Goal: Task Accomplishment & Management: Manage account settings

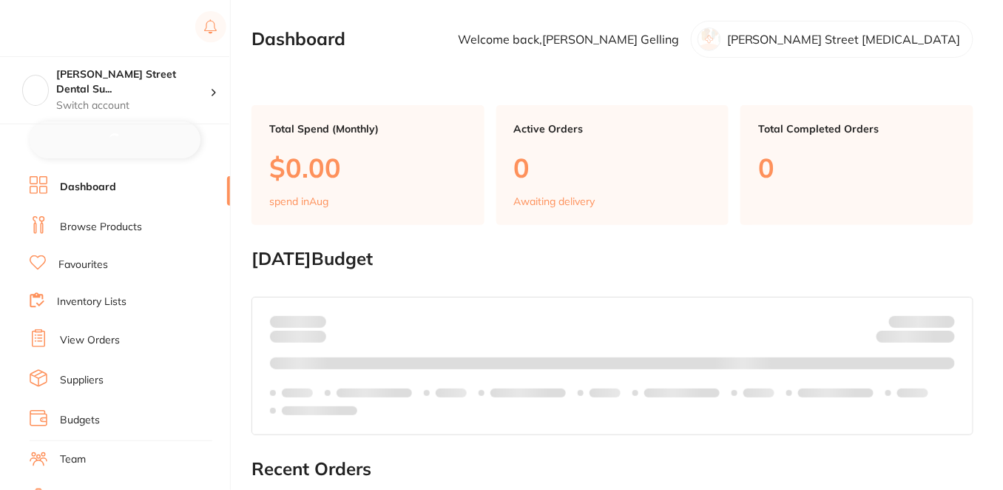
checkbox input "false"
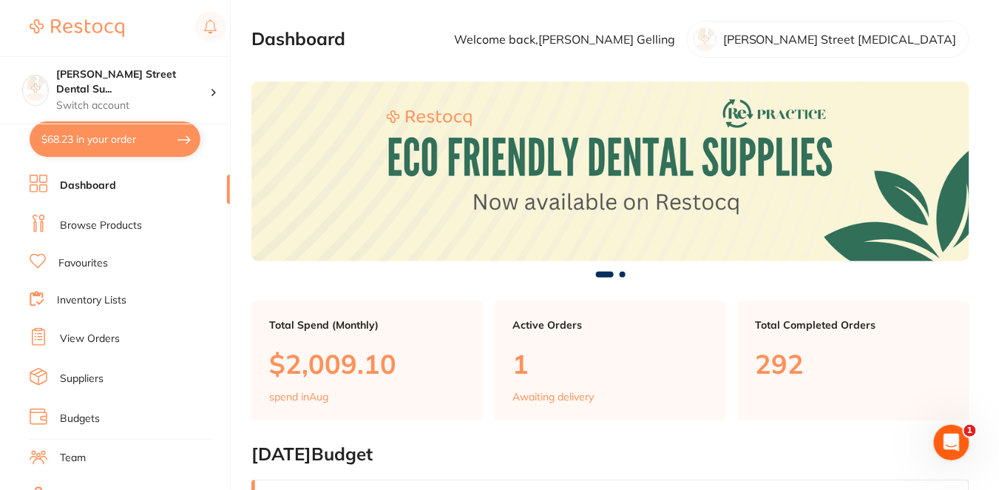
click at [108, 336] on link "View Orders" at bounding box center [90, 338] width 60 height 15
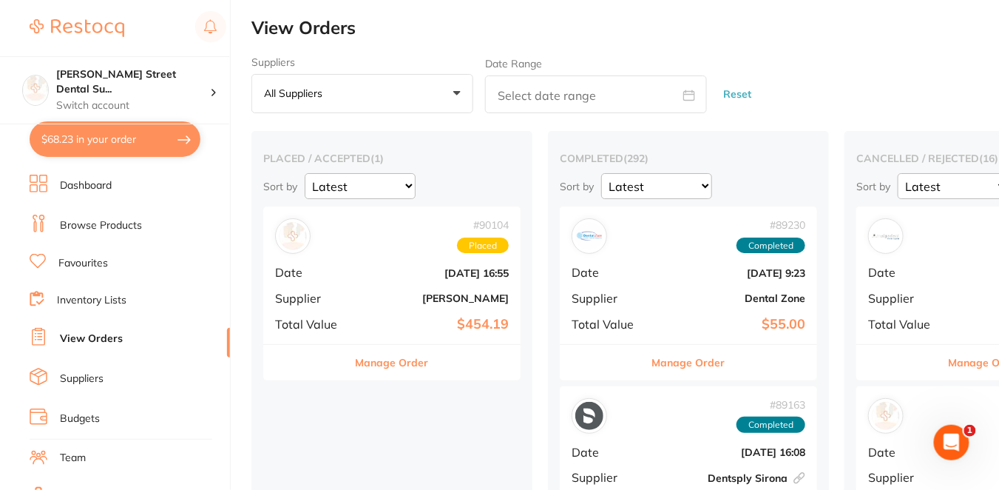
click at [409, 363] on button "Manage Order" at bounding box center [392, 362] width 73 height 35
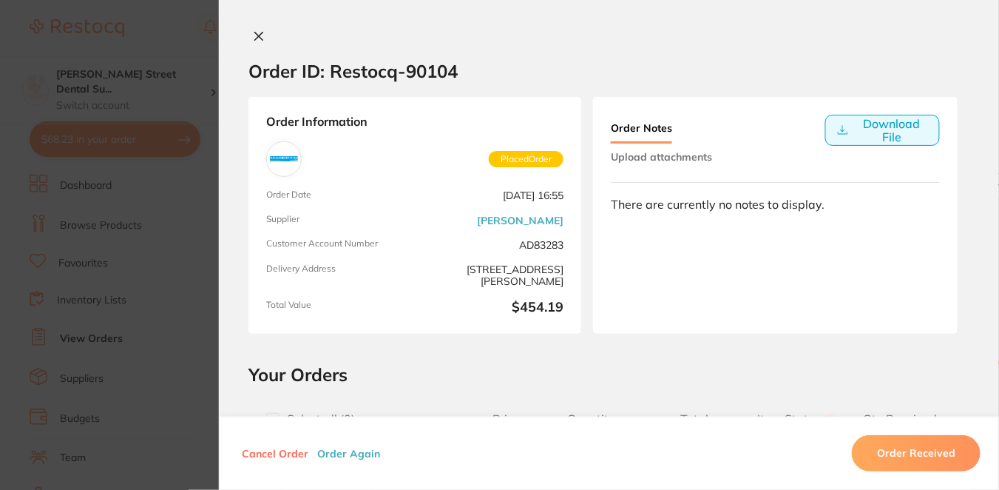
click at [884, 128] on button "Download File" at bounding box center [882, 130] width 115 height 31
